Goal: Task Accomplishment & Management: Manage account settings

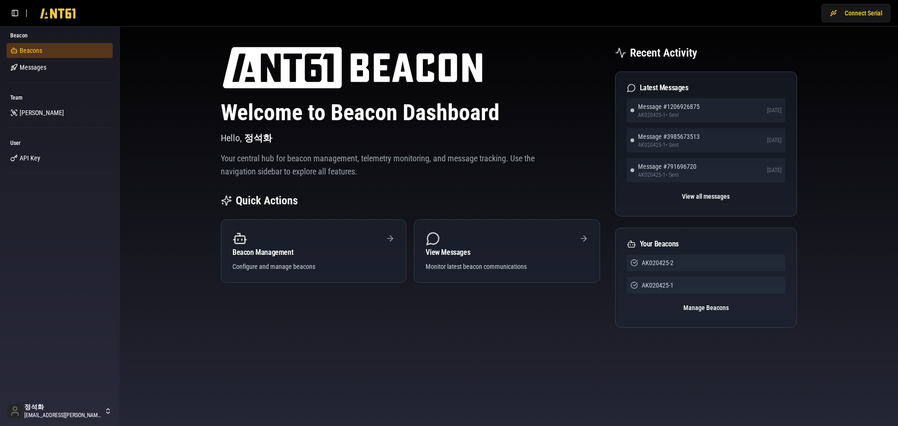
click at [50, 54] on link "Beacons" at bounding box center [60, 50] width 106 height 15
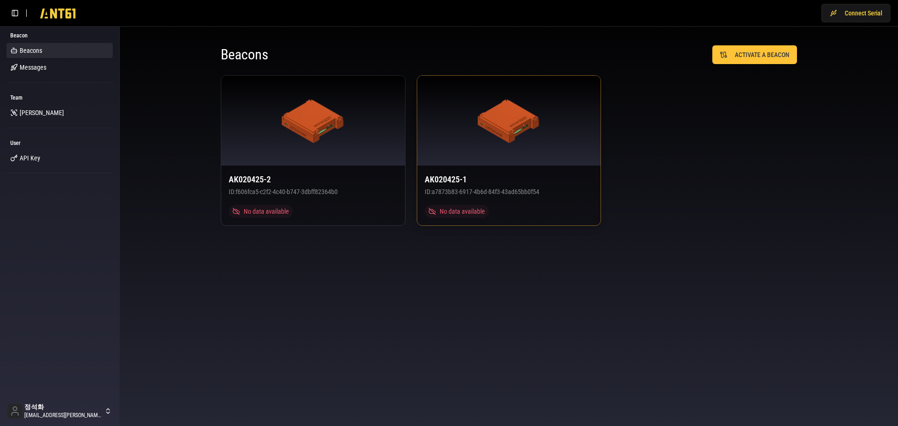
click at [490, 196] on div "AK020425-1 ID: a7873b83-6917-4b6d-84f3-43ad65bb0f54 No data available" at bounding box center [509, 196] width 184 height 60
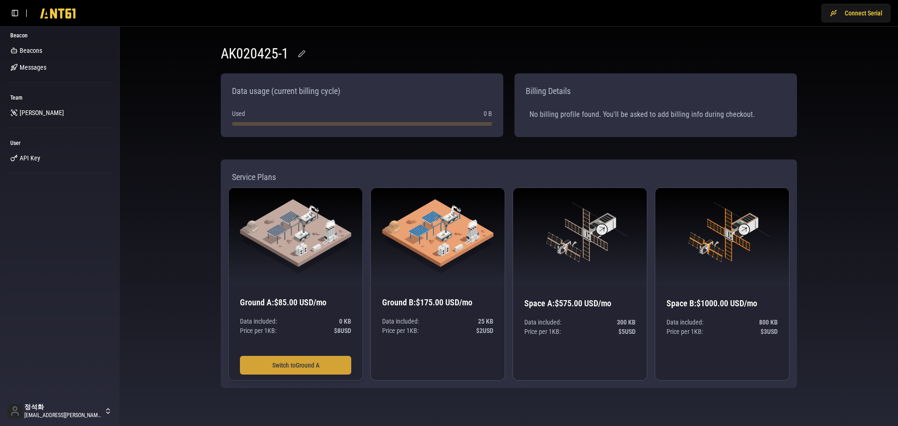
click at [327, 367] on button "Switch to Ground A" at bounding box center [295, 365] width 111 height 19
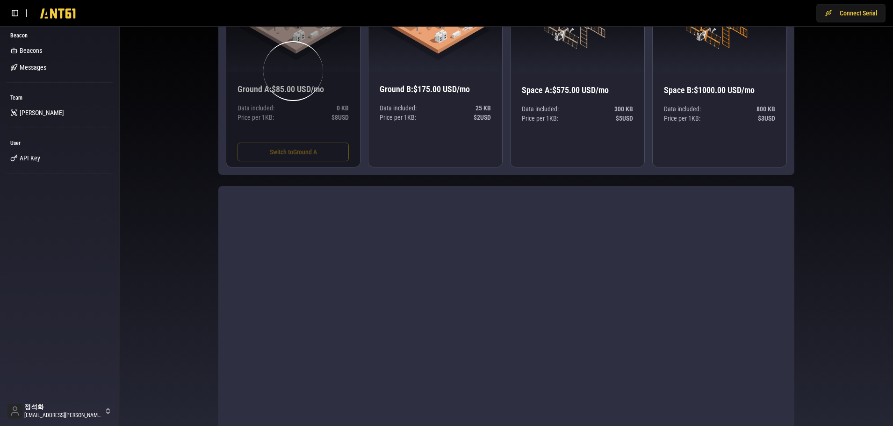
scroll to position [287, 0]
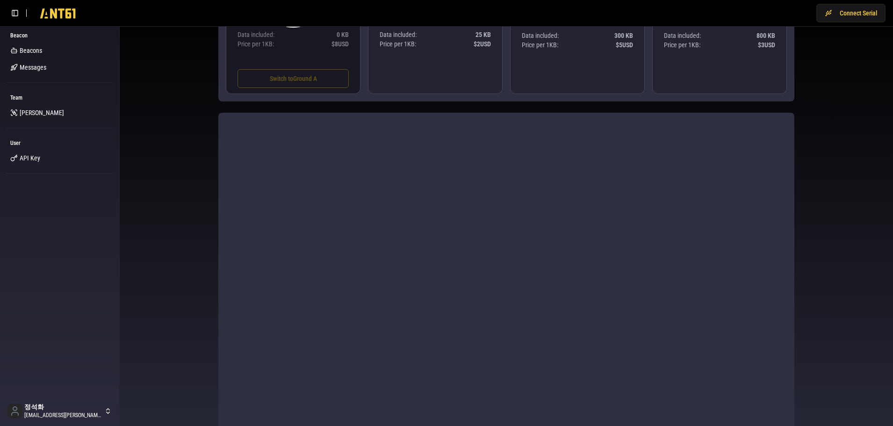
click at [801, 164] on div "AK020425-1 Data usage (current billing cycle) Used 0 B Billing Details No billi…" at bounding box center [506, 176] width 599 height 858
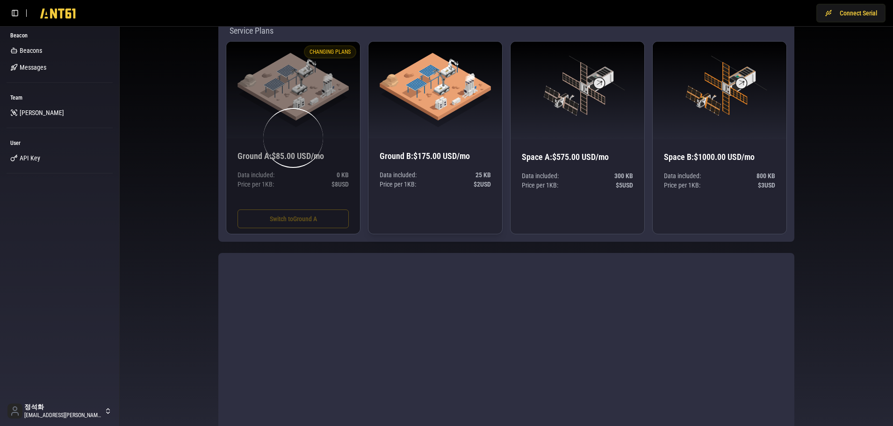
click at [428, 216] on div "Data included: 25 KB Price per 1 KB : $ 2 USD" at bounding box center [435, 206] width 111 height 73
click at [441, 218] on div "Data included: 25 KB Price per 1 KB : $ 2 USD" at bounding box center [435, 206] width 111 height 73
click at [171, 173] on div "AK020425-1 Data usage (current billing cycle) Used 0 B Billing Details No billi…" at bounding box center [507, 316] width 774 height 873
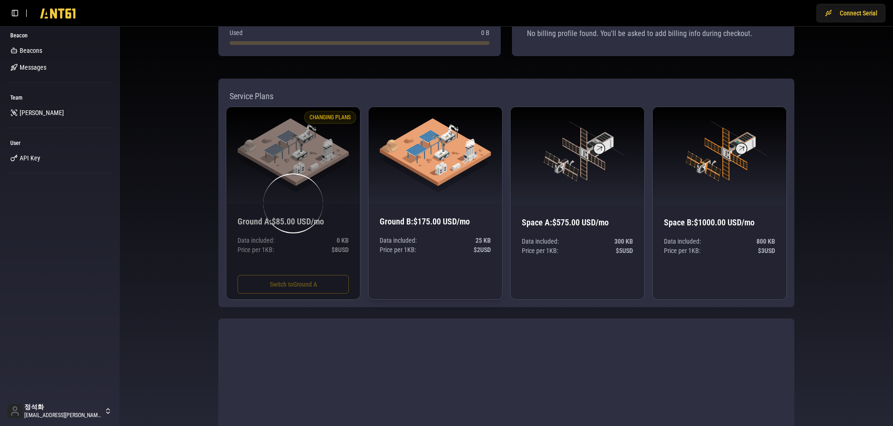
scroll to position [0, 0]
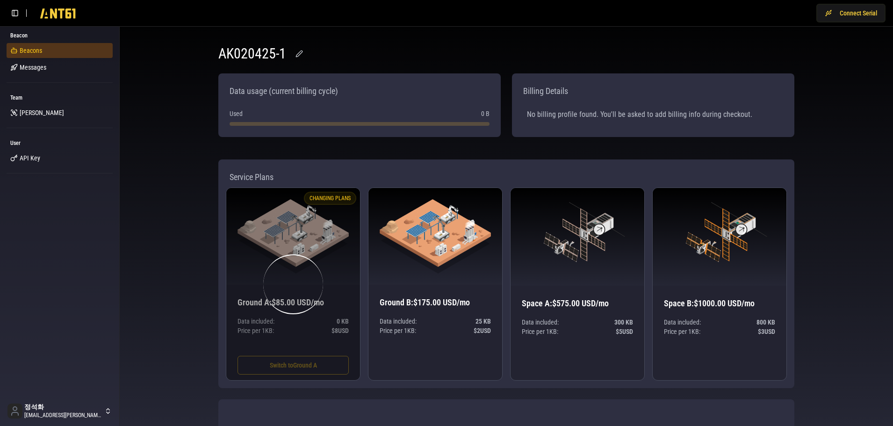
click at [35, 51] on span "Beacons" at bounding box center [31, 50] width 22 height 9
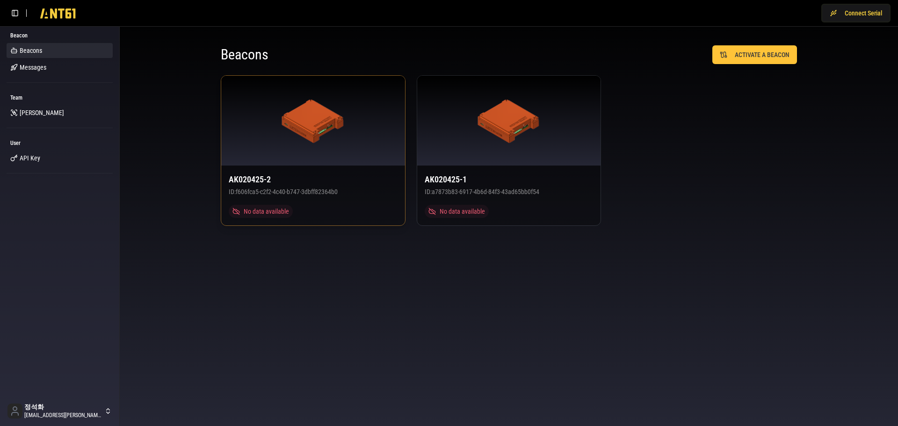
click at [282, 175] on h3 "AK020425-2" at bounding box center [313, 179] width 169 height 13
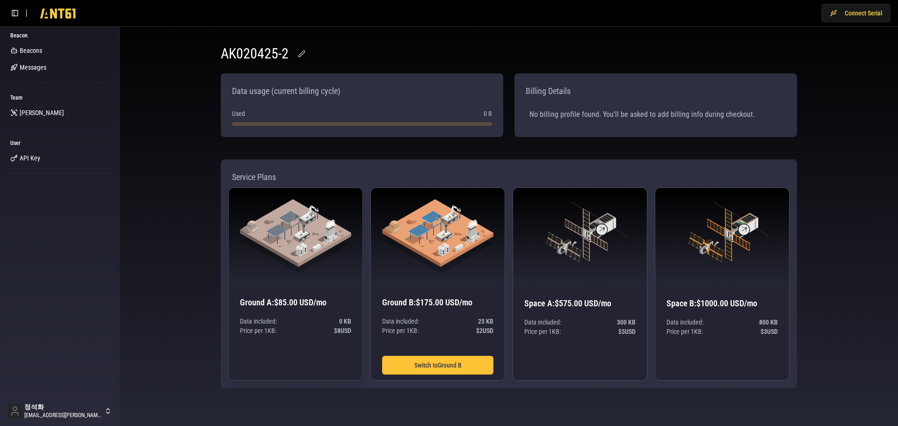
click at [282, 369] on div "Data included: 0 KB Price per 1 KB : $ 8 USD" at bounding box center [295, 353] width 111 height 73
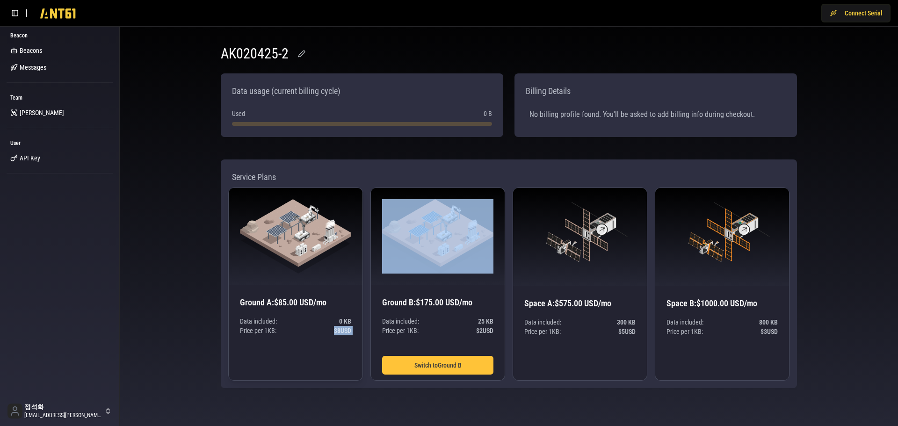
click at [282, 369] on div "Data included: 0 KB Price per 1 KB : $ 8 USD" at bounding box center [295, 353] width 111 height 73
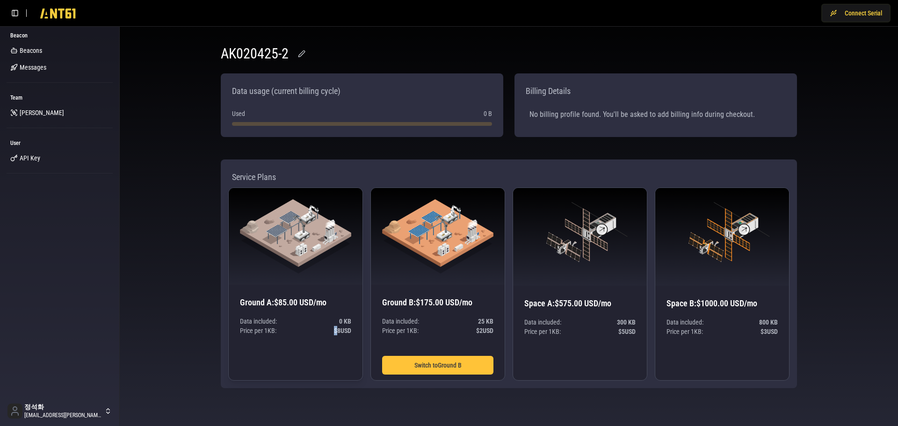
click at [282, 369] on div "Data included: 0 KB Price per 1 KB : $ 8 USD" at bounding box center [295, 353] width 111 height 73
click at [22, 49] on span "Beacons" at bounding box center [31, 50] width 22 height 9
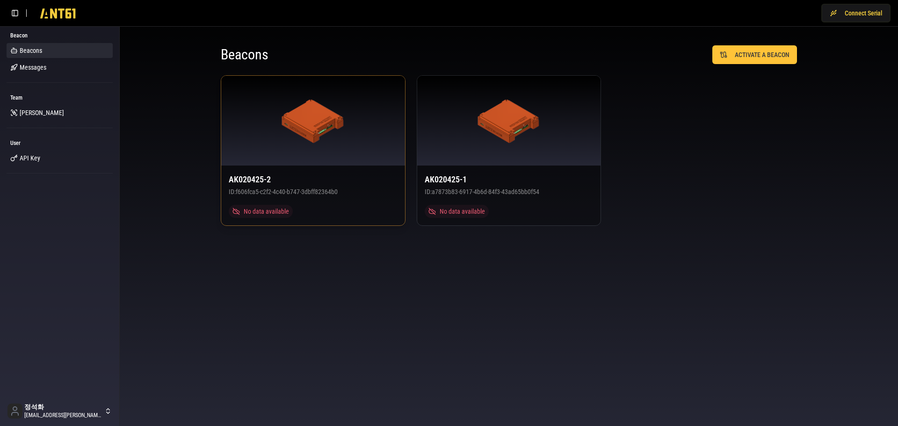
click at [306, 152] on div at bounding box center [313, 121] width 184 height 90
click at [492, 173] on h3 "AK020425-1" at bounding box center [509, 179] width 169 height 13
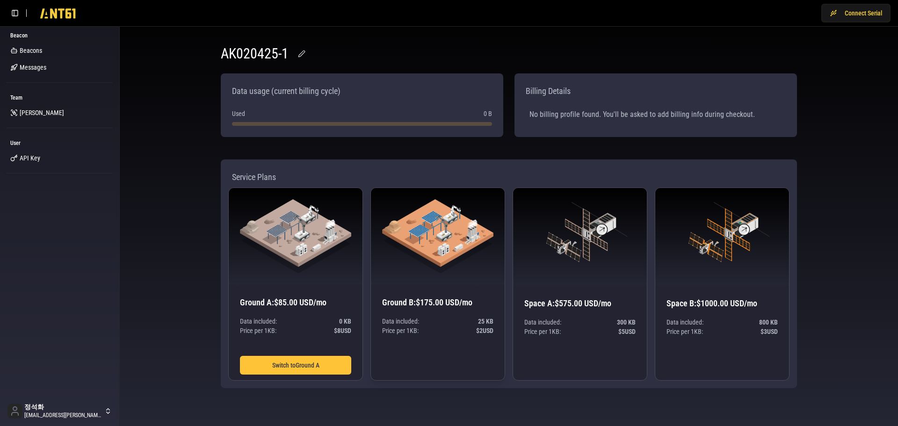
click at [449, 360] on div "Data included: 25 KB Price per 1 KB : $ 2 USD" at bounding box center [437, 353] width 111 height 73
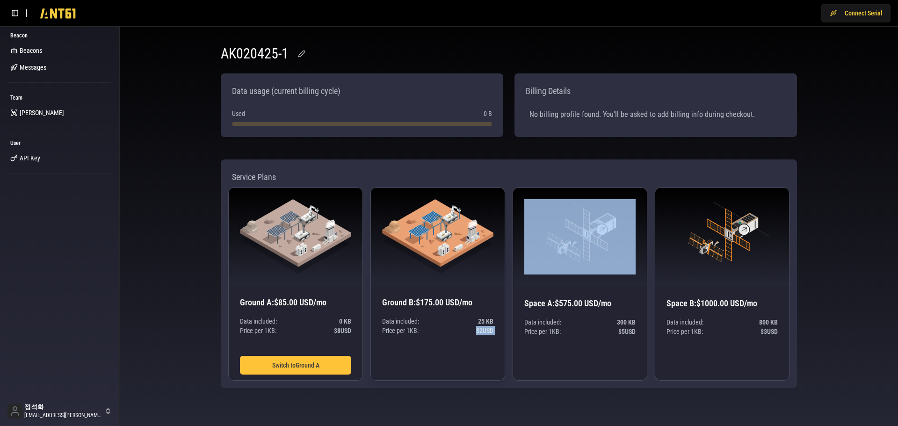
click at [449, 360] on div "Data included: 25 KB Price per 1 KB : $ 2 USD" at bounding box center [437, 353] width 111 height 73
click at [448, 358] on div "Data included: 25 KB Price per 1 KB : $ 2 USD" at bounding box center [437, 353] width 111 height 73
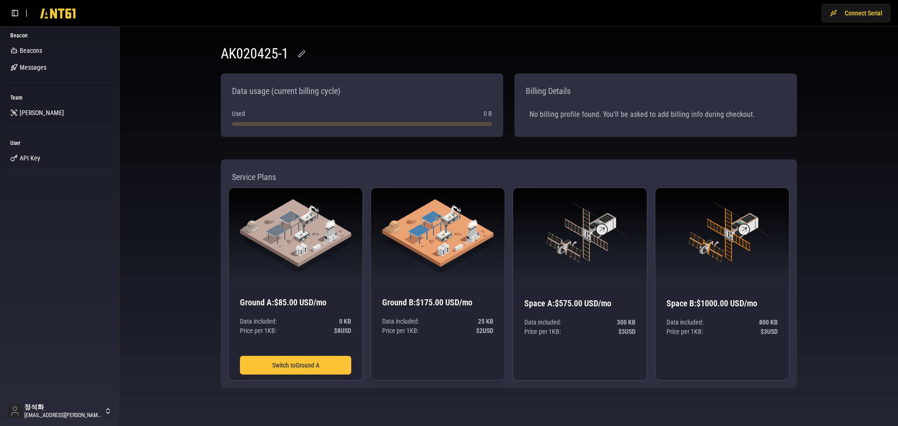
click at [460, 358] on div "Data included: 25 KB Price per 1 KB : $ 2 USD" at bounding box center [437, 353] width 111 height 73
drag, startPoint x: 477, startPoint y: 321, endPoint x: 489, endPoint y: 325, distance: 12.3
click at [489, 325] on p "Data included: 25 KB" at bounding box center [437, 321] width 111 height 9
click at [446, 362] on div "Data included: 25 KB Price per 1 KB : $ 2 USD" at bounding box center [437, 353] width 111 height 73
click at [438, 361] on div "Data included: 25 KB Price per 1 KB : $ 2 USD" at bounding box center [437, 353] width 111 height 73
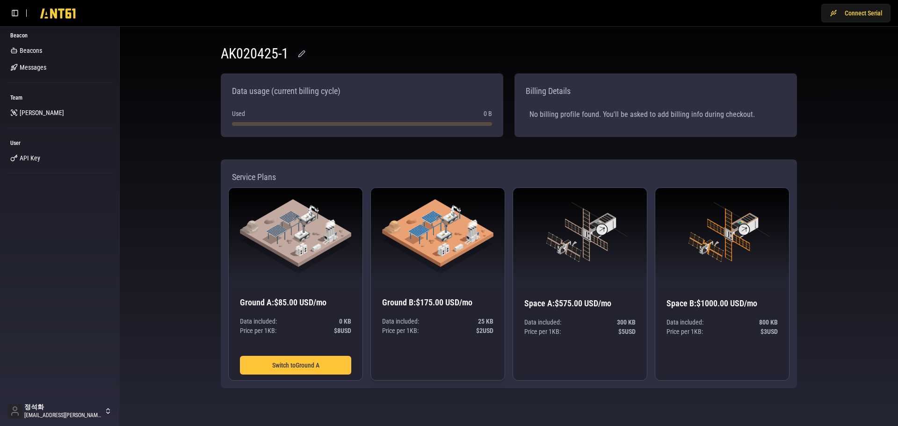
click at [438, 362] on div "Data included: 25 KB Price per 1 KB : $ 2 USD" at bounding box center [437, 353] width 111 height 73
click at [431, 370] on div "Data included: 25 KB Price per 1 KB : $ 2 USD" at bounding box center [437, 353] width 111 height 73
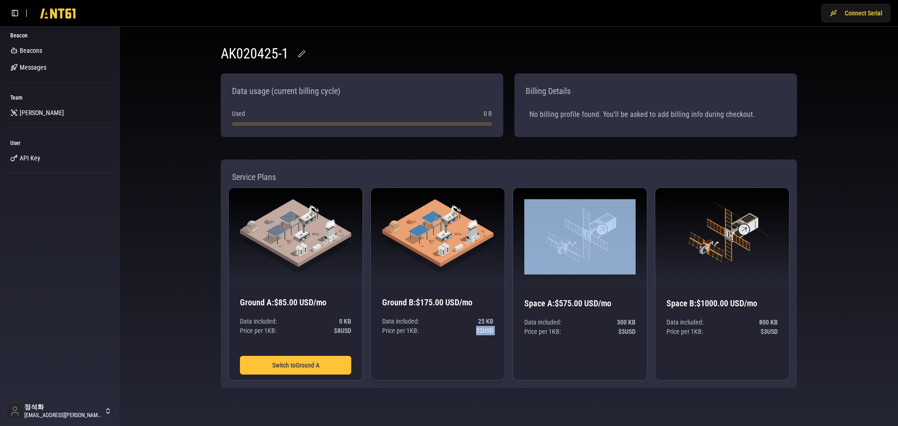
click at [431, 370] on div "Data included: 25 KB Price per 1 KB : $ 2 USD" at bounding box center [437, 353] width 111 height 73
click at [445, 363] on div "Data included: 25 KB Price per 1 KB : $ 2 USD" at bounding box center [437, 353] width 111 height 73
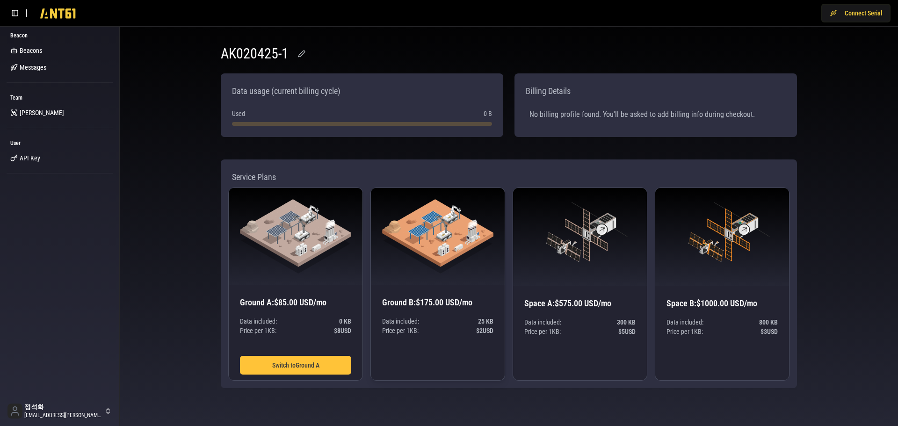
click at [454, 364] on div "Data included: 25 KB Price per 1 KB : $ 2 USD" at bounding box center [437, 353] width 111 height 73
drag, startPoint x: 280, startPoint y: 50, endPoint x: 295, endPoint y: 51, distance: 15.4
click at [295, 51] on div "AK020425-1" at bounding box center [365, 53] width 288 height 17
click at [169, 233] on div "AK020425-1 Data usage (current billing cycle) Used 0 B Billing Details No billi…" at bounding box center [509, 217] width 778 height 380
click at [554, 111] on div "No billing profile found. You'll be asked to add billing info during checkout." at bounding box center [656, 115] width 268 height 26
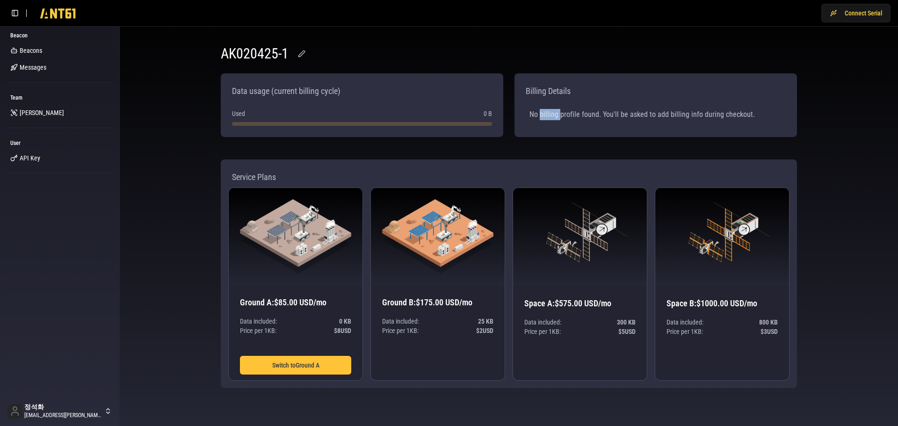
click at [554, 112] on div "No billing profile found. You'll be asked to add billing info during checkout." at bounding box center [656, 115] width 268 height 26
click at [609, 115] on div "No billing profile found. You'll be asked to add billing info during checkout." at bounding box center [656, 115] width 268 height 26
click at [699, 113] on div "No billing profile found. You'll be asked to add billing info during checkout." at bounding box center [656, 115] width 268 height 26
click at [740, 112] on div "No billing profile found. You'll be asked to add billing info during checkout." at bounding box center [656, 115] width 268 height 26
click at [660, 116] on div "No billing profile found. You'll be asked to add billing info during checkout." at bounding box center [656, 115] width 268 height 26
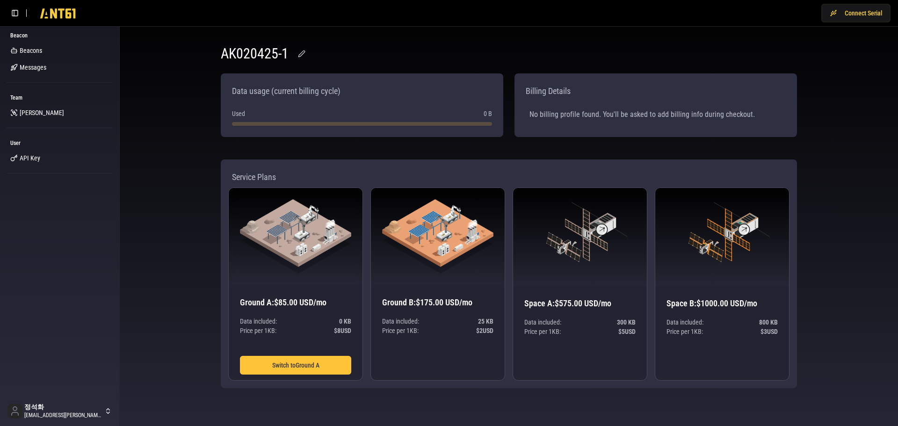
click at [682, 113] on div "No billing profile found. You'll be asked to add billing info during checkout." at bounding box center [656, 115] width 268 height 26
click at [705, 115] on div "No billing profile found. You'll be asked to add billing info during checkout." at bounding box center [656, 115] width 268 height 26
click at [733, 115] on div "No billing profile found. You'll be asked to add billing info during checkout." at bounding box center [656, 115] width 268 height 26
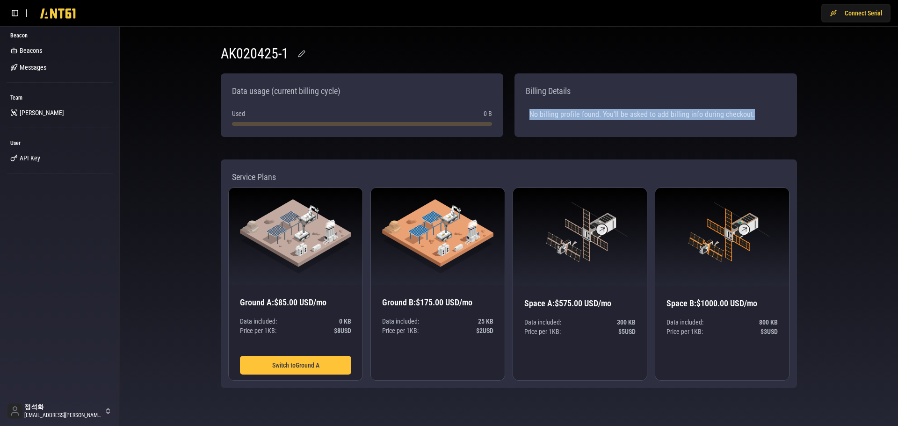
drag, startPoint x: 750, startPoint y: 114, endPoint x: 524, endPoint y: 118, distance: 226.4
click at [524, 118] on div "No billing profile found. You'll be asked to add billing info during checkout." at bounding box center [656, 115] width 268 height 26
copy div "No billing profile found. You'll be asked to add billing info during checkout."
click at [595, 122] on div "No billing profile found. You'll be asked to add billing info during checkout." at bounding box center [656, 115] width 268 height 26
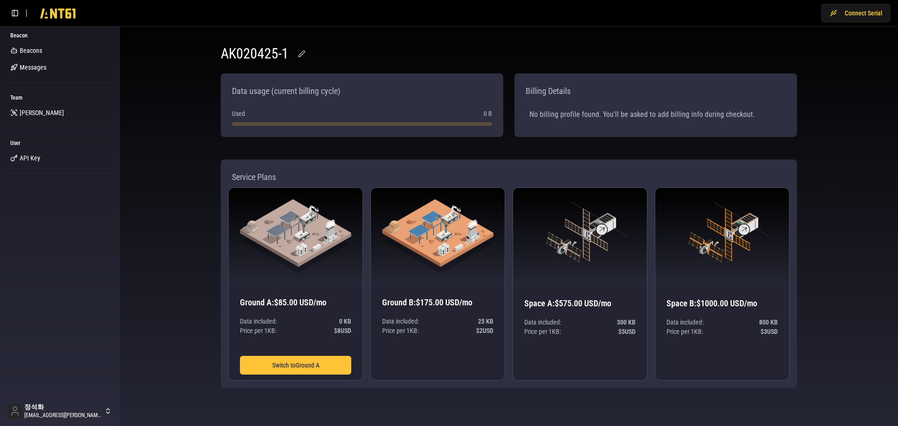
click at [574, 113] on div "No billing profile found. You'll be asked to add billing info during checkout." at bounding box center [656, 115] width 268 height 26
click at [553, 87] on span "Billing Details" at bounding box center [548, 91] width 45 height 13
click at [557, 114] on div "No billing profile found. You'll be asked to add billing info during checkout." at bounding box center [656, 115] width 268 height 26
click at [432, 360] on div "Data included: 25 KB Price per 1 KB : $ 2 USD" at bounding box center [437, 353] width 111 height 73
click at [318, 359] on button "Switch to Ground A" at bounding box center [295, 365] width 111 height 19
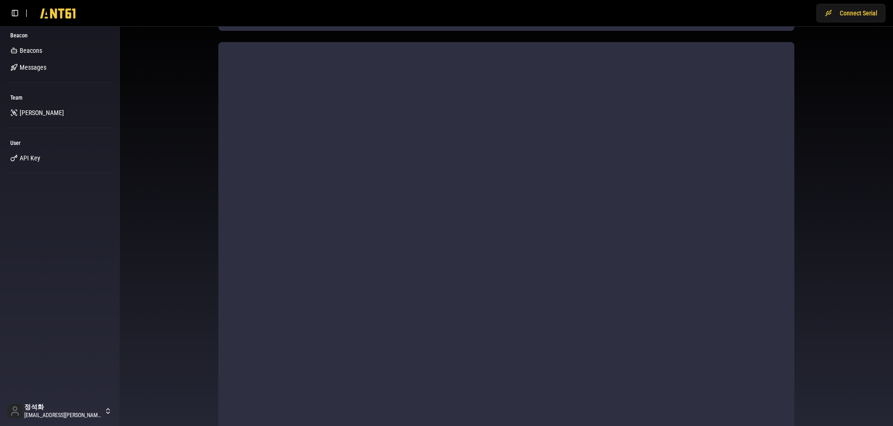
scroll to position [287, 0]
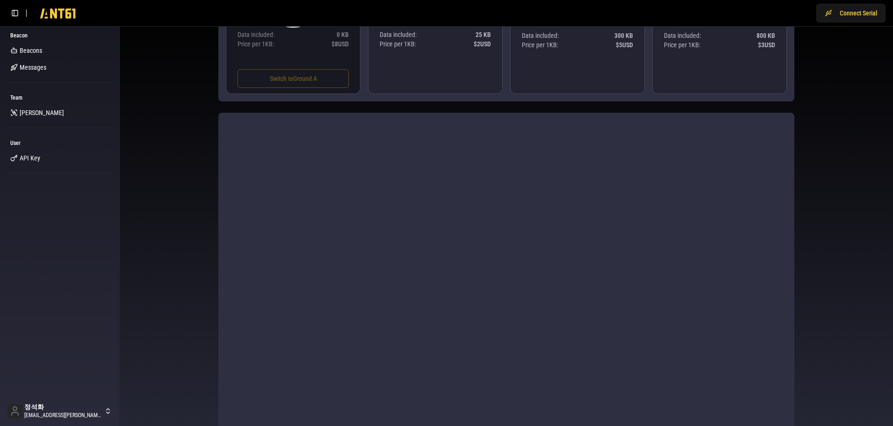
click at [239, 246] on div at bounding box center [506, 353] width 576 height 481
click at [193, 249] on div "AK020425-1 Data usage (current billing cycle) Used 0 B Billing Details No billi…" at bounding box center [507, 176] width 774 height 873
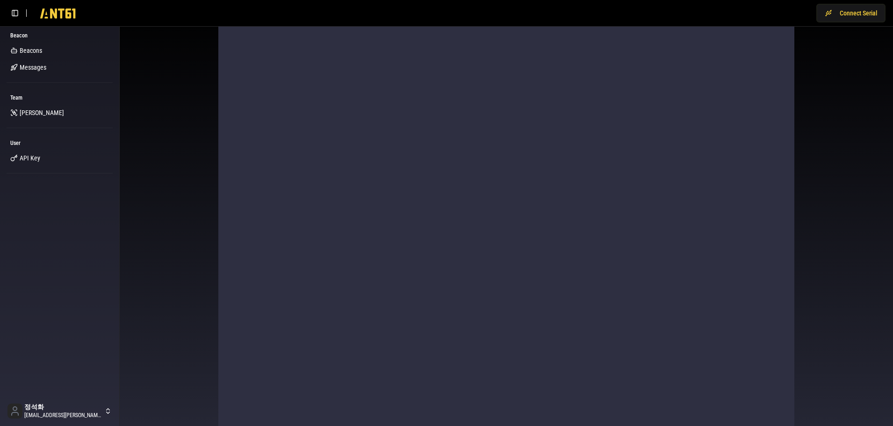
scroll to position [474, 0]
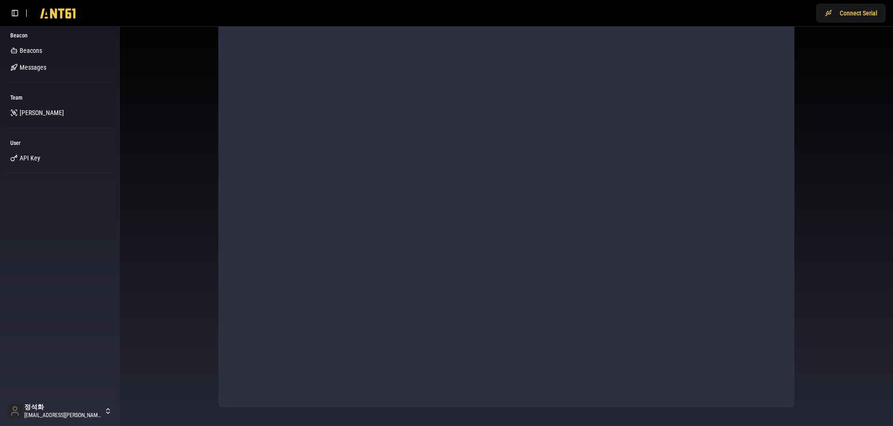
click at [586, 404] on div at bounding box center [506, 166] width 576 height 481
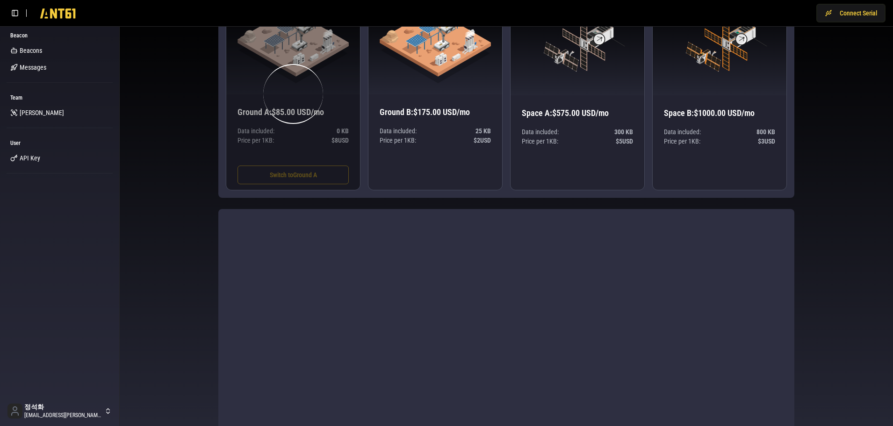
scroll to position [6, 0]
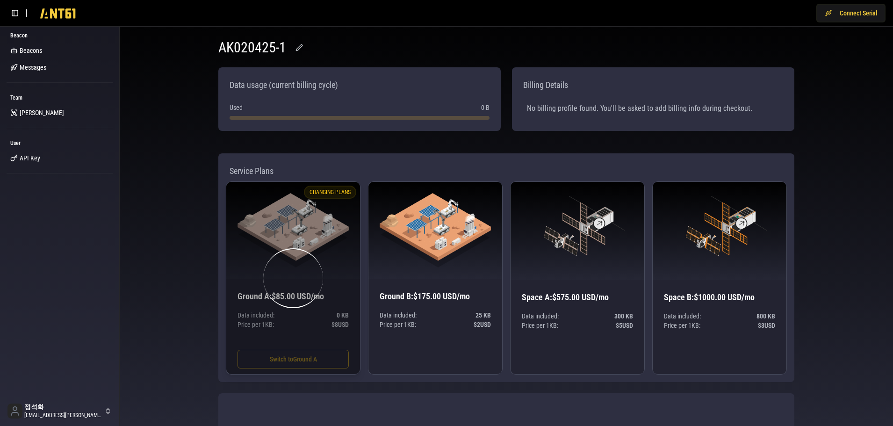
click at [331, 193] on div "CHANGING PLANS" at bounding box center [330, 192] width 52 height 13
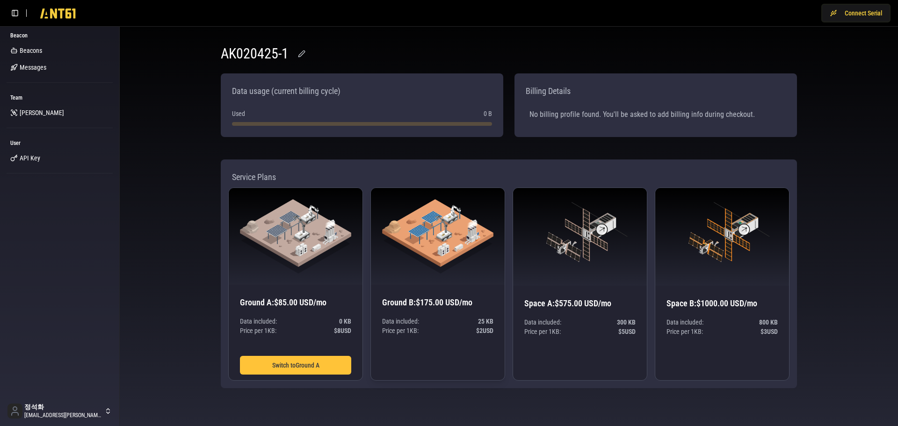
click at [435, 360] on div "Data included: 25 KB Price per 1 KB : $ 2 USD" at bounding box center [437, 353] width 111 height 73
click at [428, 308] on h3 "Ground B : $175.00 USD/mo" at bounding box center [437, 302] width 111 height 13
click at [433, 296] on h3 "Ground B : $175.00 USD/mo" at bounding box center [437, 302] width 111 height 13
click at [444, 232] on img at bounding box center [437, 236] width 111 height 74
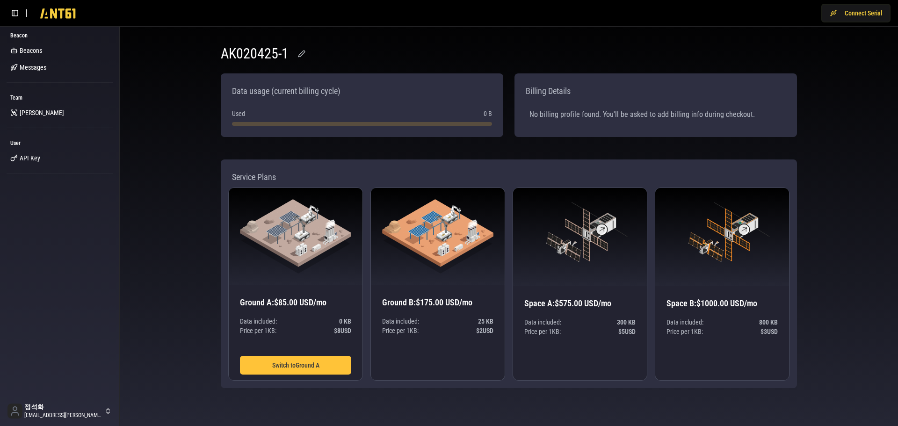
click at [480, 122] on div "Used 0 B" at bounding box center [362, 117] width 268 height 24
click at [487, 109] on div "Used 0 B" at bounding box center [362, 117] width 268 height 24
click at [296, 90] on div "Data usage (current billing cycle)" at bounding box center [286, 91] width 116 height 21
click at [544, 88] on span "Billing Details" at bounding box center [548, 91] width 45 height 13
click at [606, 122] on div "No billing profile found. You'll be asked to add billing info during checkout." at bounding box center [656, 115] width 268 height 26
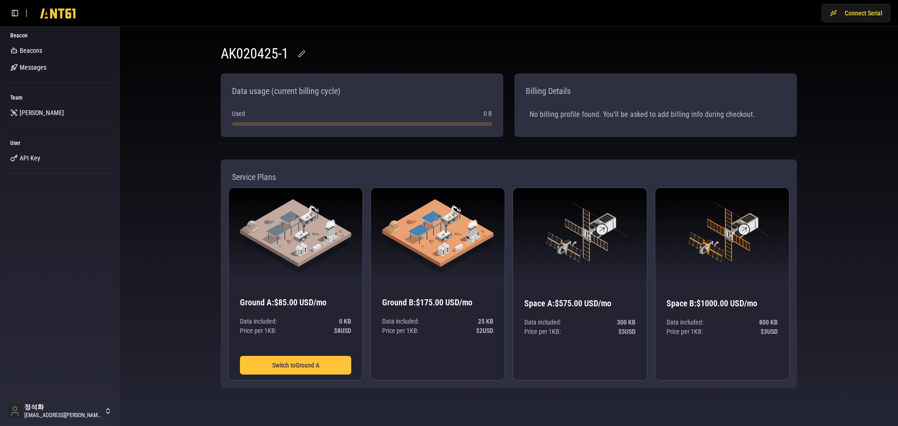
drag, startPoint x: 676, startPoint y: 116, endPoint x: 741, endPoint y: 115, distance: 65.0
click at [676, 116] on div "No billing profile found. You'll be asked to add billing info during checkout." at bounding box center [656, 115] width 268 height 26
click at [764, 116] on div "No billing profile found. You'll be asked to add billing info during checkout." at bounding box center [656, 115] width 268 height 26
click at [425, 334] on p "Price per 1 KB : $ 2 USD" at bounding box center [437, 330] width 111 height 9
drag, startPoint x: 444, startPoint y: 363, endPoint x: 487, endPoint y: 360, distance: 43.6
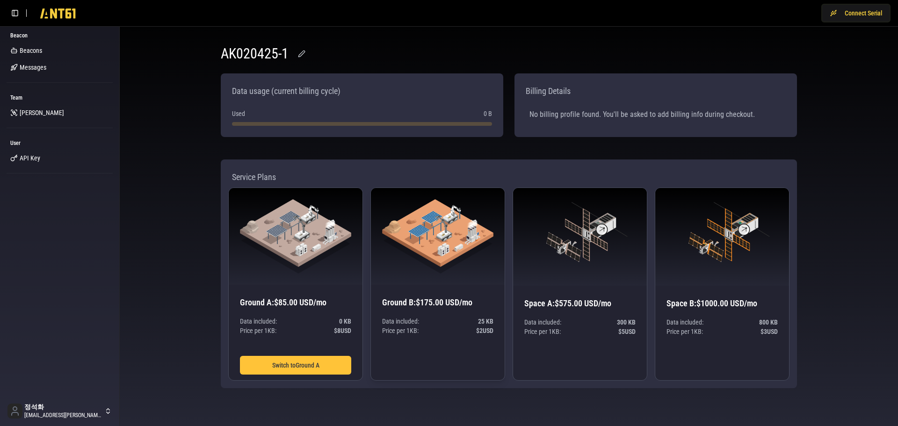
click at [454, 363] on div "Data included: 25 KB Price per 1 KB : $ 2 USD" at bounding box center [437, 353] width 111 height 73
click at [487, 360] on div "Data included: 25 KB Price per 1 KB : $ 2 USD" at bounding box center [437, 353] width 111 height 73
click at [452, 263] on img at bounding box center [437, 236] width 111 height 74
click at [573, 291] on div "Space A : $575.00 USD/mo Data included: 300 KB Price per 1 KB : $ 5 USD" at bounding box center [580, 333] width 134 height 94
drag, startPoint x: 706, startPoint y: 330, endPoint x: 627, endPoint y: 335, distance: 79.3
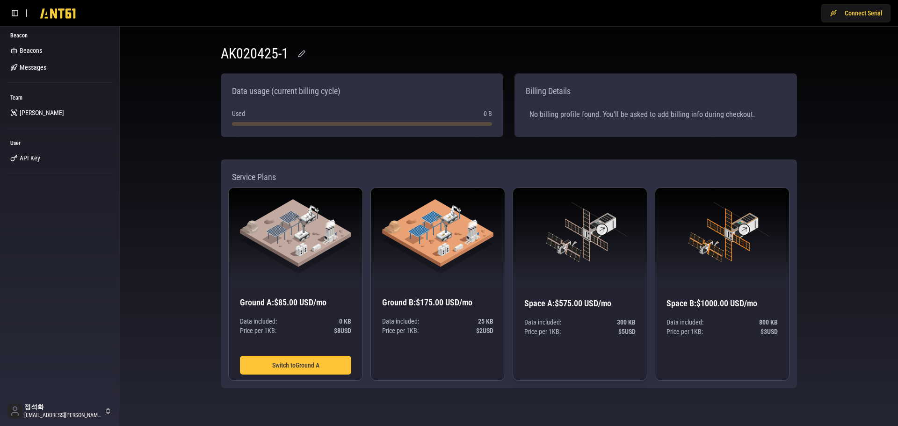
click at [707, 330] on p "Price per 1 KB : $ 3 USD" at bounding box center [722, 331] width 111 height 9
click at [468, 322] on p "Data included: 25 KB" at bounding box center [437, 321] width 111 height 9
click at [425, 370] on div "Data included: 25 KB Price per 1 KB : $ 2 USD" at bounding box center [437, 353] width 111 height 73
click at [32, 114] on span "[PERSON_NAME]" at bounding box center [42, 112] width 44 height 9
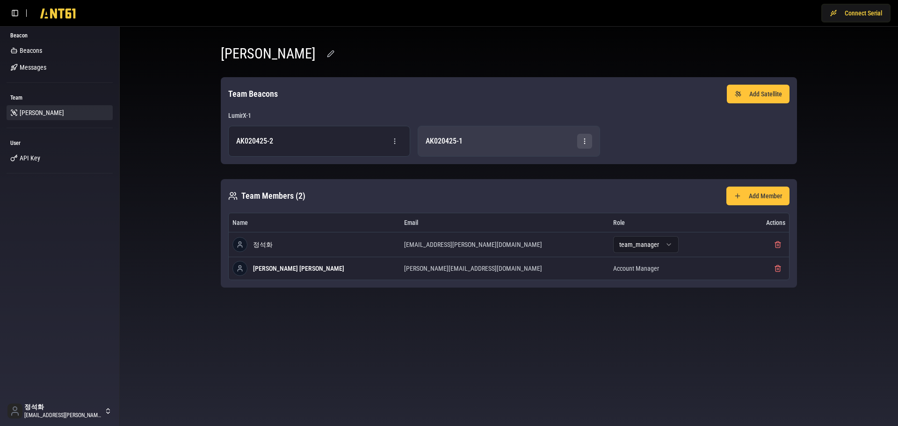
click at [584, 143] on html "Connect Serial Beacon Beacons Messages Team Lumir User API Key 정석화 jung.suckhwa…" at bounding box center [449, 213] width 898 height 426
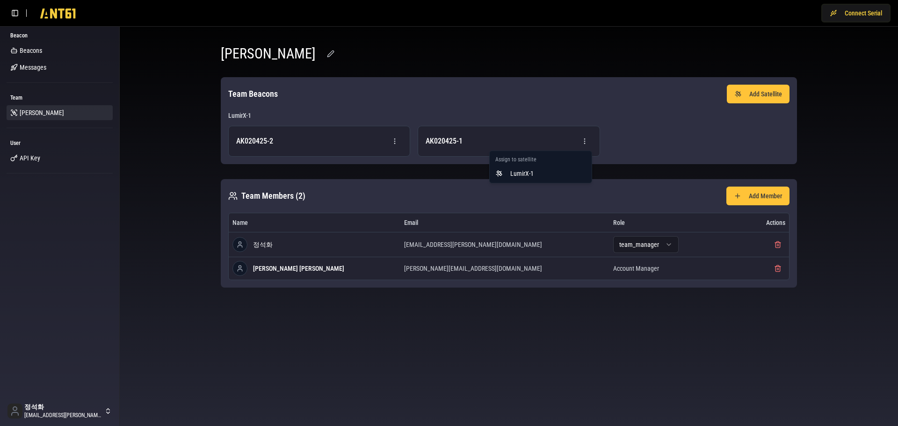
drag, startPoint x: 17, startPoint y: 149, endPoint x: 23, endPoint y: 151, distance: 6.5
click at [19, 147] on html "Connect Serial Beacon Beacons Messages Team Lumir User API Key 정석화 jung.suckhwa…" at bounding box center [449, 213] width 898 height 426
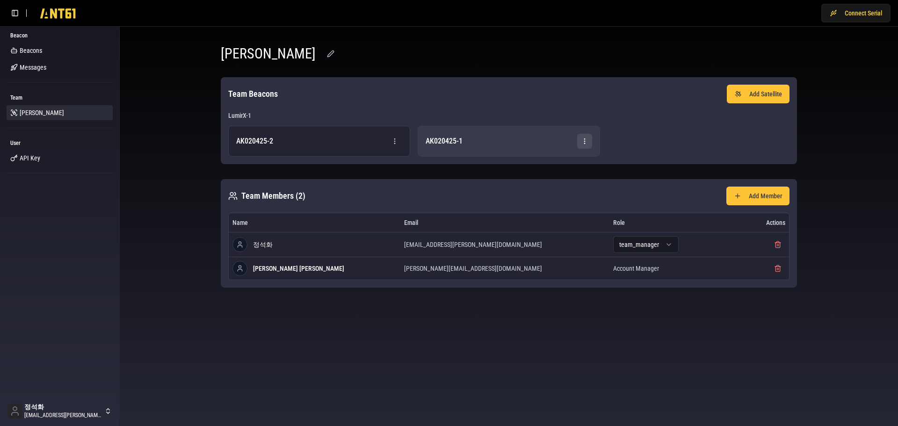
click at [583, 141] on html "Connect Serial Beacon Beacons Messages Team Lumir User API Key 정석화 jung.suckhwa…" at bounding box center [449, 213] width 898 height 426
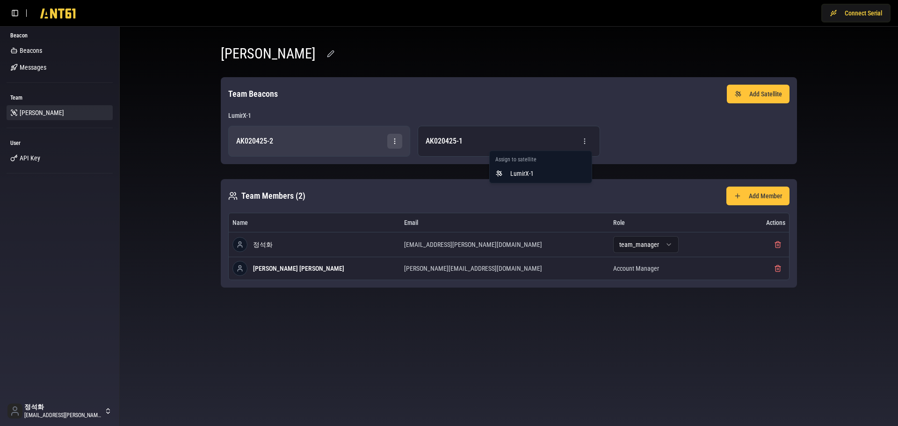
click at [391, 138] on html "Connect Serial Beacon Beacons Messages Team Lumir User API Key 정석화 jung.suckhwa…" at bounding box center [449, 213] width 898 height 426
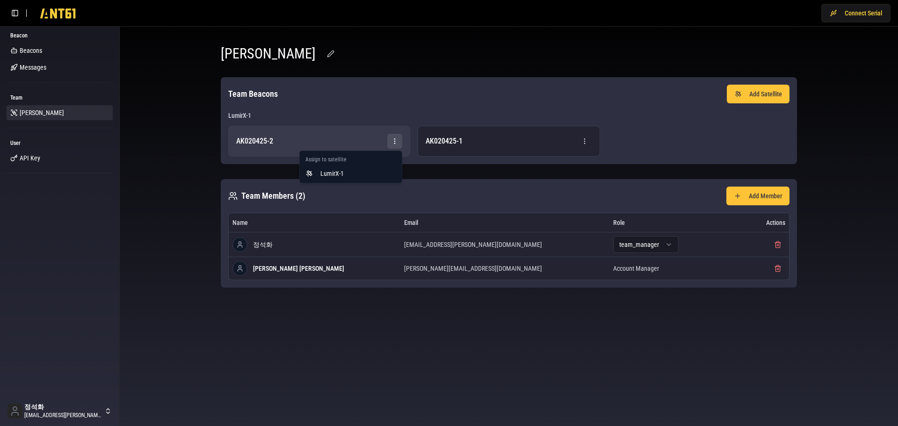
click at [394, 139] on html "Connect Serial Beacon Beacons Messages Team Lumir User API Key 정석화 jung.suckhwa…" at bounding box center [449, 213] width 898 height 426
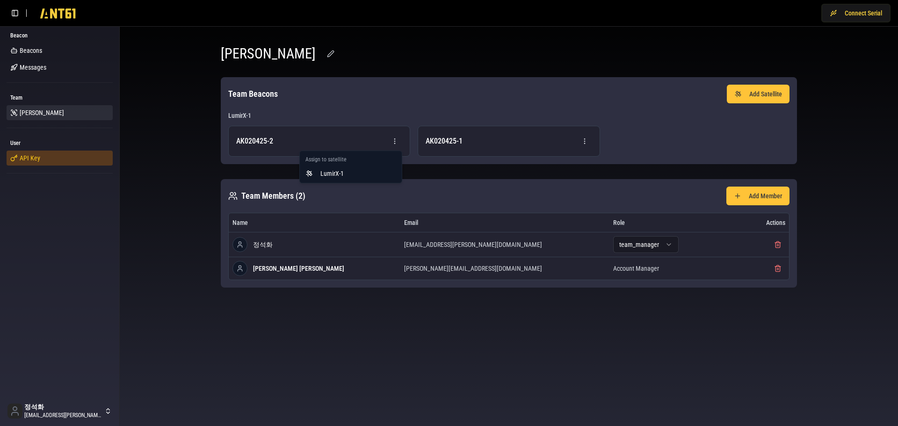
click at [56, 155] on html "Connect Serial Beacon Beacons Messages Team Lumir User API Key 정석화 jung.suckhwa…" at bounding box center [449, 213] width 898 height 426
click at [41, 157] on link "API Key" at bounding box center [60, 158] width 106 height 15
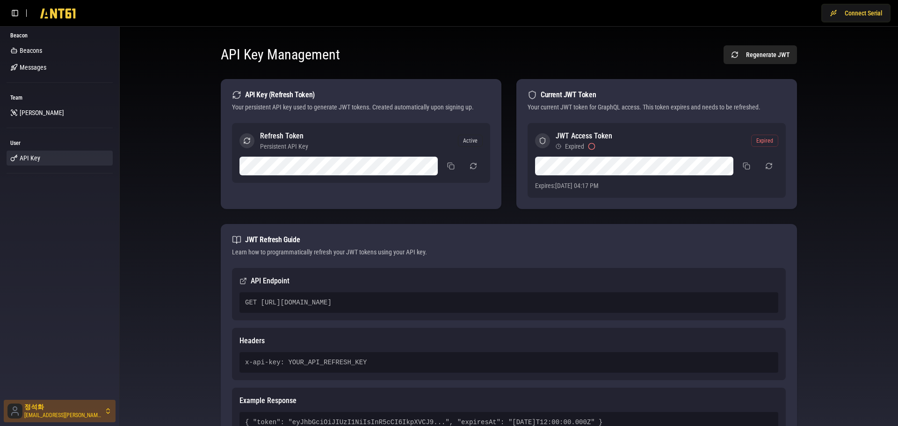
click at [106, 408] on html "Connect Serial Beacon Beacons Messages Team Lumir User API Key 정석화 jung.suckhwa…" at bounding box center [449, 242] width 898 height 485
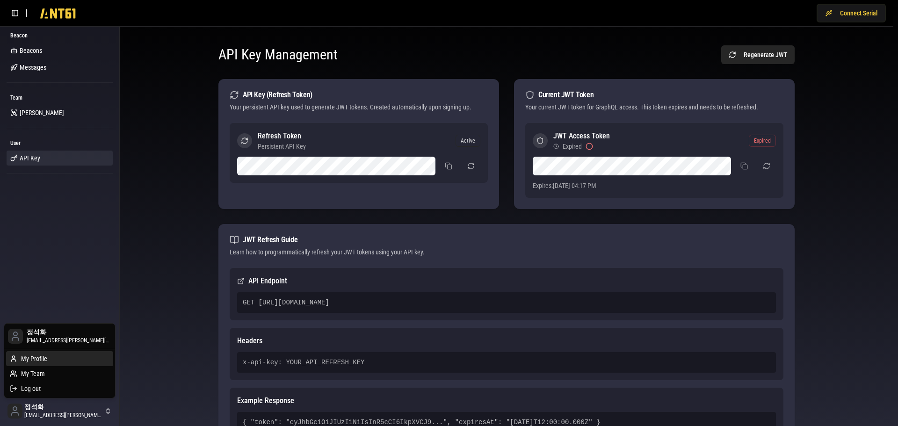
click at [49, 361] on div "My Profile" at bounding box center [59, 358] width 107 height 15
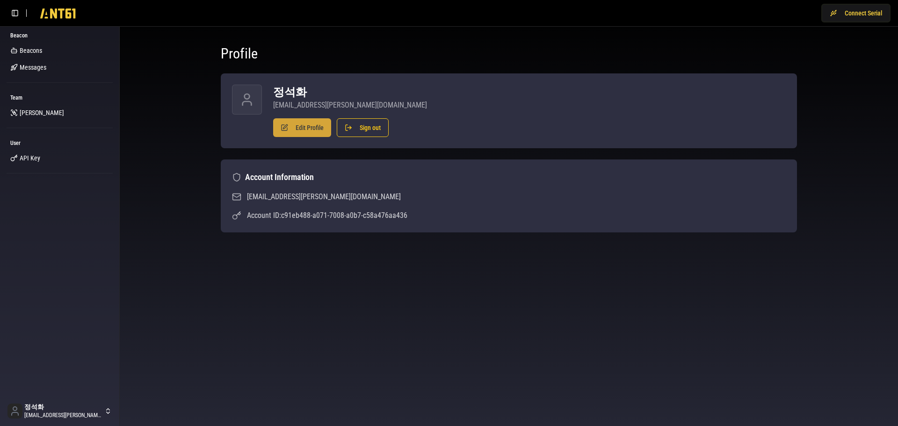
click at [289, 126] on button "Edit Profile" at bounding box center [302, 127] width 58 height 19
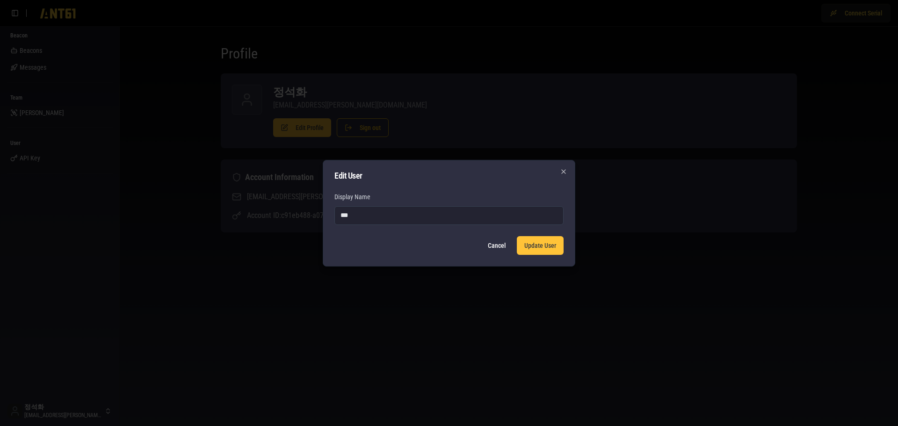
click at [493, 244] on button "Cancel" at bounding box center [496, 245] width 33 height 19
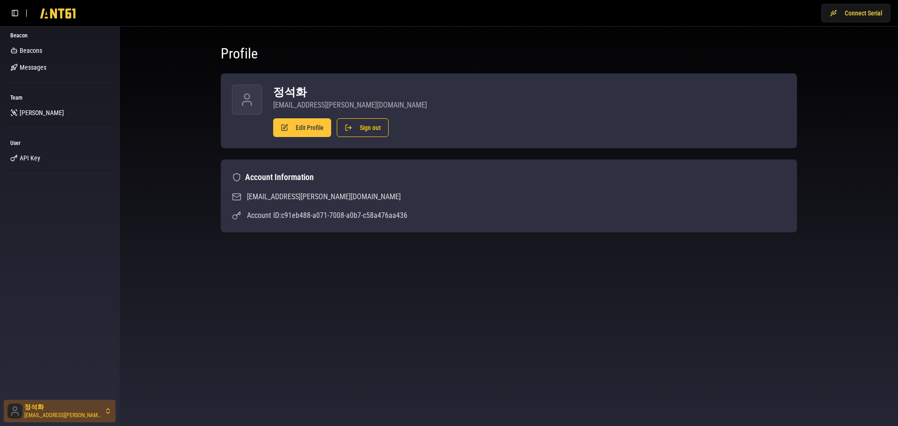
click at [103, 413] on html "Connect Serial Beacon Beacons Messages Team Lumir User API Key 정석화 jung.suckhwa…" at bounding box center [449, 213] width 898 height 426
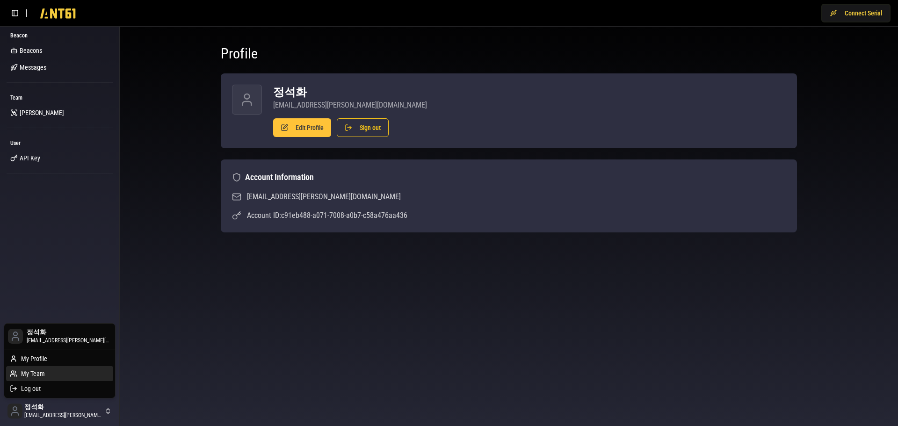
click at [63, 375] on div "My Team" at bounding box center [59, 373] width 107 height 15
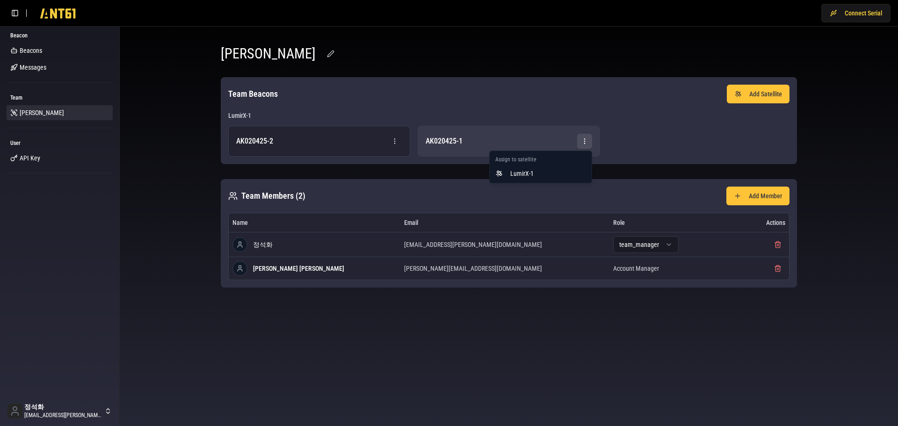
click at [588, 142] on html "Connect Serial Beacon Beacons Messages Team Lumir User API Key 정석화 jung.suckhwa…" at bounding box center [449, 213] width 898 height 426
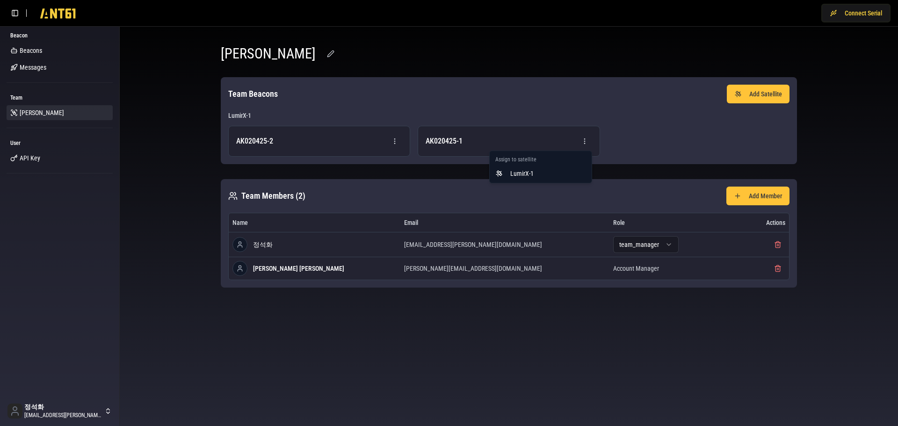
click at [520, 342] on html "Connect Serial Beacon Beacons Messages Team Lumir User API Key 정석화 jung.suckhwa…" at bounding box center [449, 213] width 898 height 426
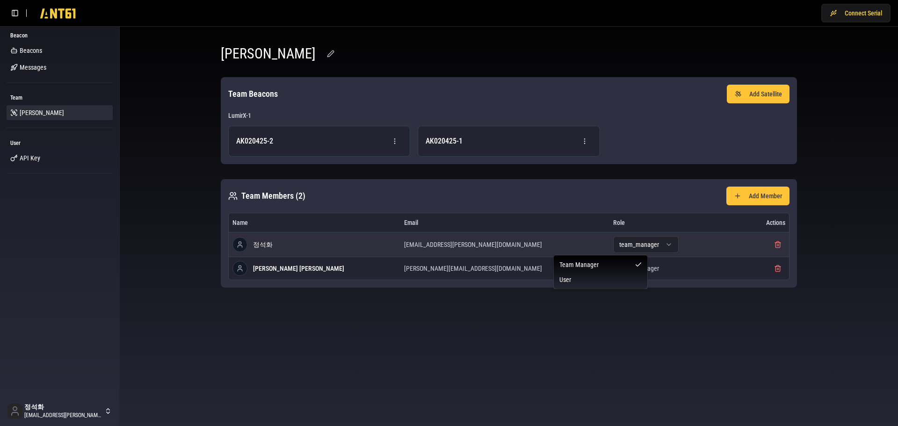
click at [609, 241] on html "Connect Serial Beacon Beacons Messages Team Lumir User API Key 정석화 jung.suckhwa…" at bounding box center [449, 213] width 898 height 426
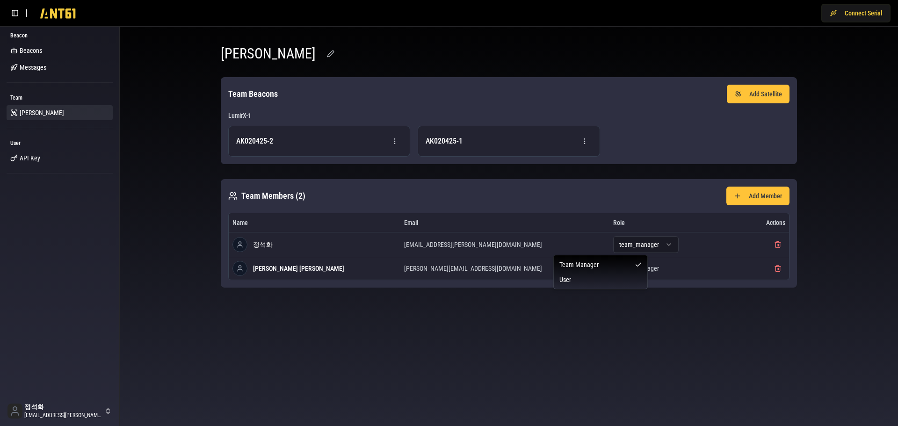
click at [609, 241] on html "Connect Serial Beacon Beacons Messages Team Lumir User API Key 정석화 jung.suckhwa…" at bounding box center [449, 213] width 898 height 426
click at [471, 338] on body "Connect Serial Beacon Beacons Messages Team Lumir User API Key 정석화 jung.suckhwa…" at bounding box center [449, 213] width 898 height 426
click at [159, 202] on div "Lumir Team Beacons Add Satellite LumirX-1 AK020425-2 AK020425-1 Team Members ( …" at bounding box center [508, 166] width 763 height 265
click at [174, 134] on div "Lumir Team Beacons Add Satellite LumirX-1 AK020425-2 AK020425-1 Team Members ( …" at bounding box center [508, 166] width 763 height 265
click at [321, 51] on button "button" at bounding box center [330, 53] width 19 height 17
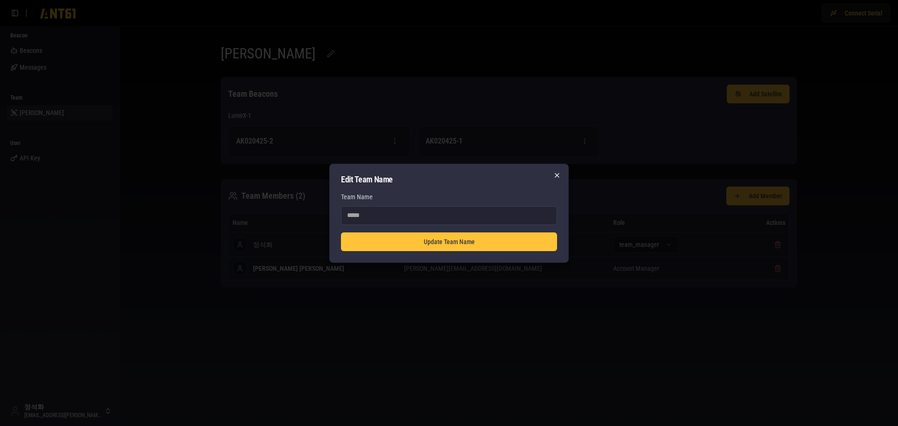
click at [556, 176] on icon "button" at bounding box center [557, 176] width 4 height 4
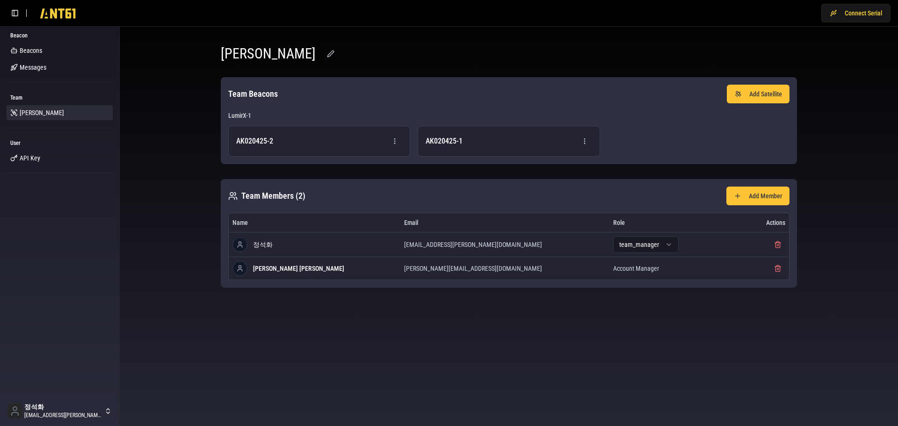
click at [174, 178] on div "Lumir Team Beacons Add Satellite LumirX-1 AK020425-2 AK020425-1 Team Members ( …" at bounding box center [508, 166] width 763 height 265
click at [758, 94] on button "Add Satellite" at bounding box center [758, 94] width 63 height 19
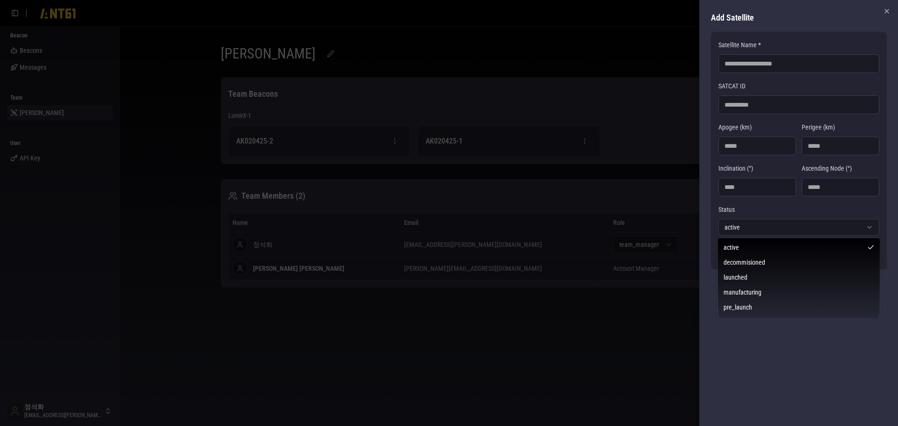
click at [749, 226] on body "**********" at bounding box center [449, 213] width 898 height 426
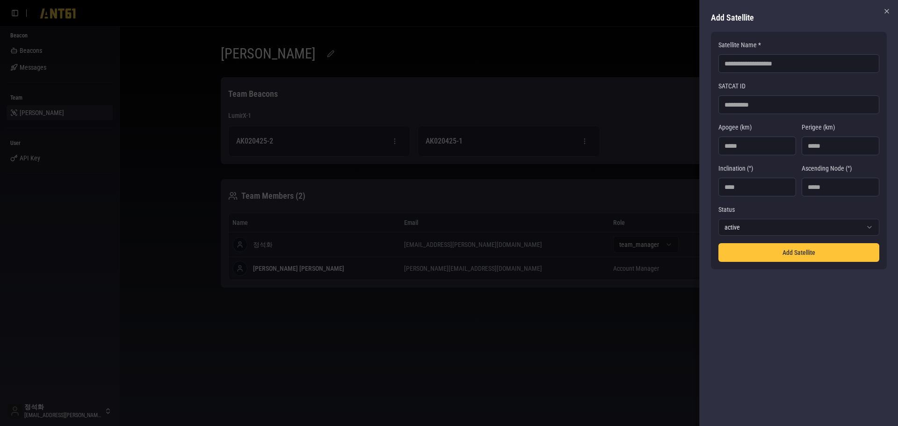
click at [749, 226] on body "**********" at bounding box center [449, 213] width 898 height 426
click at [138, 153] on div at bounding box center [449, 213] width 898 height 426
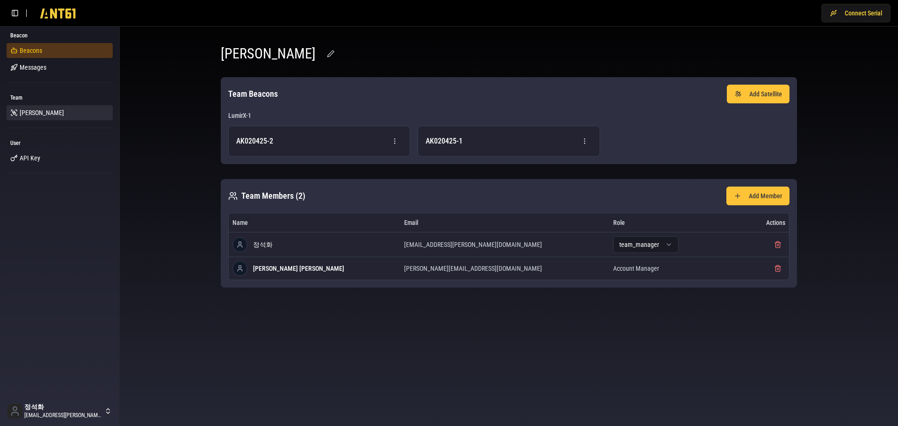
click at [30, 48] on span "Beacons" at bounding box center [31, 50] width 22 height 9
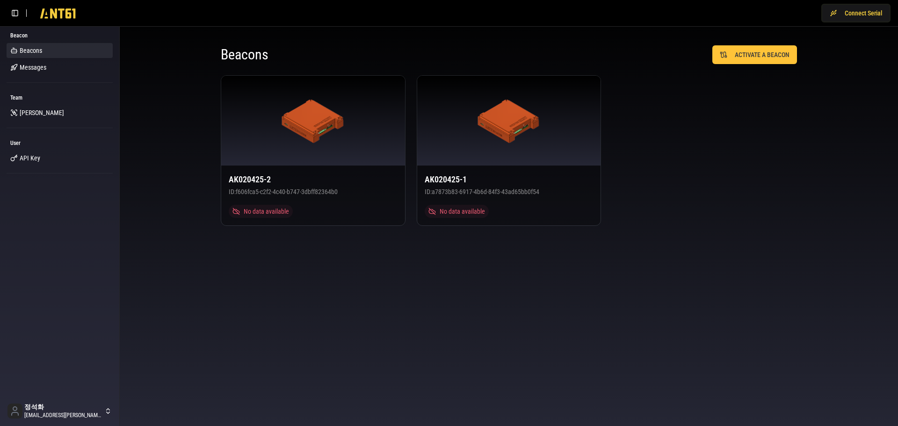
click at [308, 249] on body "Connect Serial Beacon Beacons Messages Team Lumir User API Key 정석화 jung.suckhwa…" at bounding box center [449, 213] width 898 height 426
click at [457, 187] on div "AK020425-1 ID: a7873b83-6917-4b6d-84f3-43ad65bb0f54 No data available" at bounding box center [509, 196] width 184 height 60
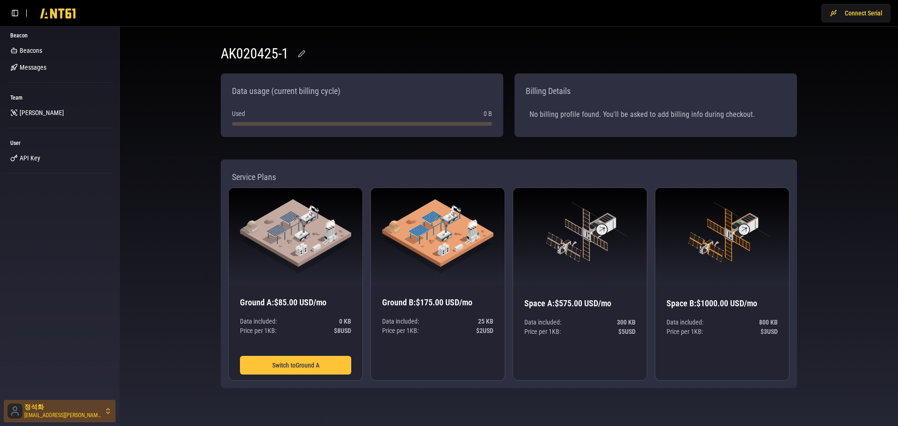
click at [85, 418] on html "Connect Serial Beacon Beacons Messages Team Lumir User API Key 정석화 jung.suckhwa…" at bounding box center [449, 213] width 898 height 426
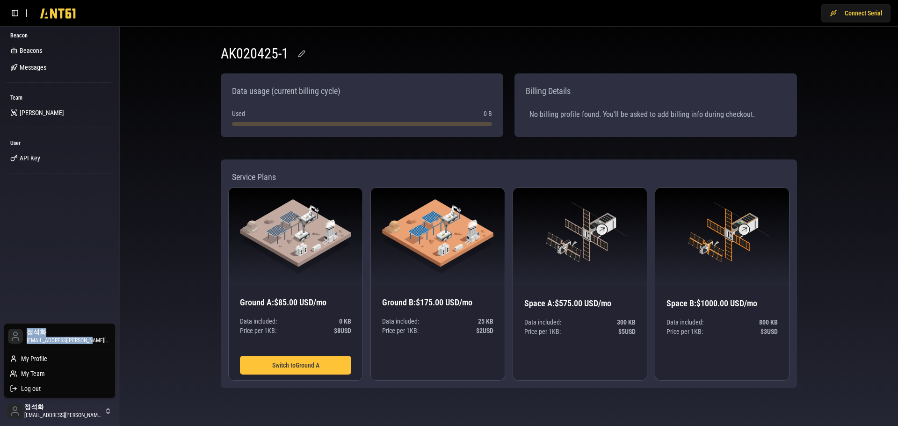
drag, startPoint x: 83, startPoint y: 341, endPoint x: 19, endPoint y: 338, distance: 64.1
click at [19, 338] on div "정석화 jung.suckhwa@lumir.space" at bounding box center [59, 337] width 107 height 22
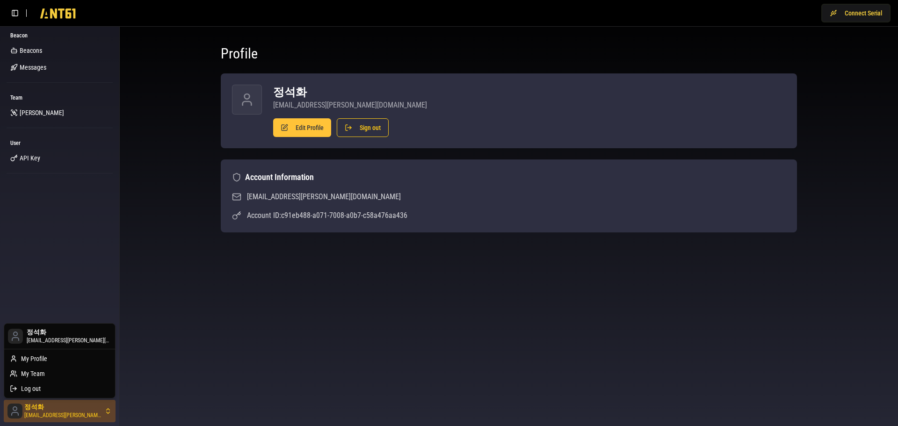
click at [75, 417] on html "Connect Serial Beacon Beacons Messages Team Lumir User API Key 정석화 jung.suckhwa…" at bounding box center [449, 213] width 898 height 426
click at [231, 387] on html "Connect Serial Beacon Beacons Messages Team Lumir User API Key 정석화 jung.suckhwa…" at bounding box center [449, 213] width 898 height 426
click at [102, 413] on html "Connect Serial Beacon Beacons Messages Team Lumir User API Key 정석화 jung.suckhwa…" at bounding box center [449, 213] width 898 height 426
click at [55, 388] on div "Log out" at bounding box center [59, 388] width 107 height 15
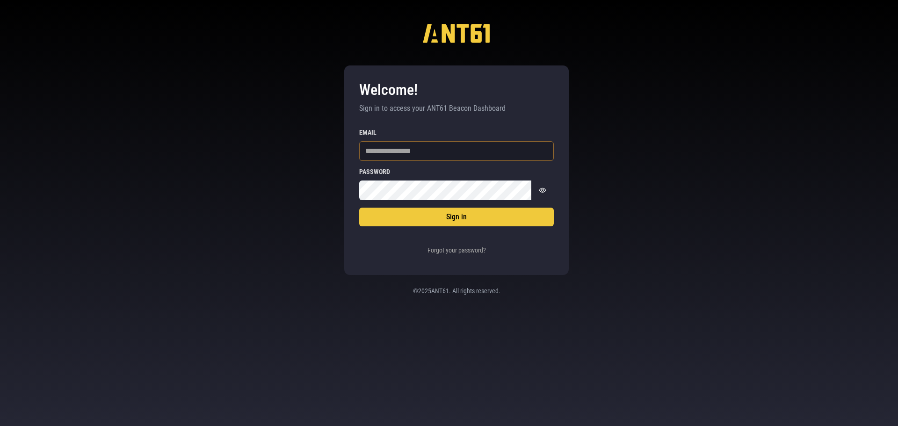
click at [390, 151] on input "Email" at bounding box center [456, 151] width 195 height 20
type input "**********"
drag, startPoint x: 470, startPoint y: 156, endPoint x: 297, endPoint y: 151, distance: 173.1
click at [297, 151] on div "**********" at bounding box center [449, 213] width 898 height 426
click at [463, 145] on input "**********" at bounding box center [456, 151] width 195 height 20
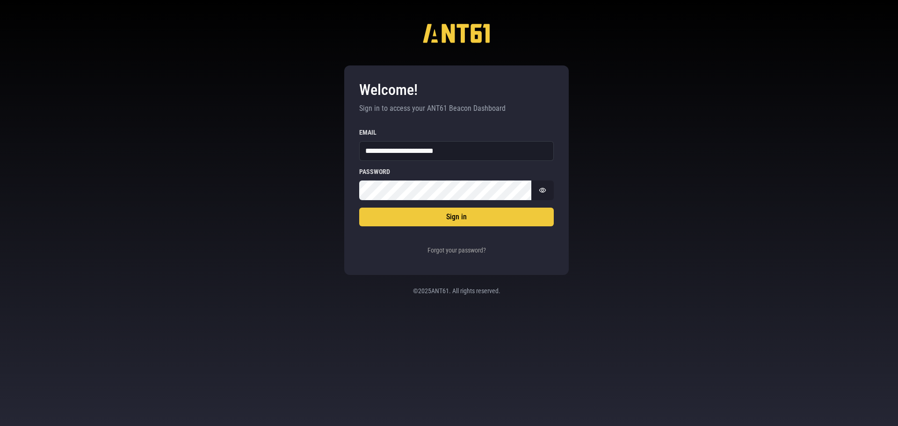
click at [541, 190] on icon "Show password" at bounding box center [542, 190] width 7 height 7
click at [290, 187] on div "**********" at bounding box center [449, 213] width 898 height 426
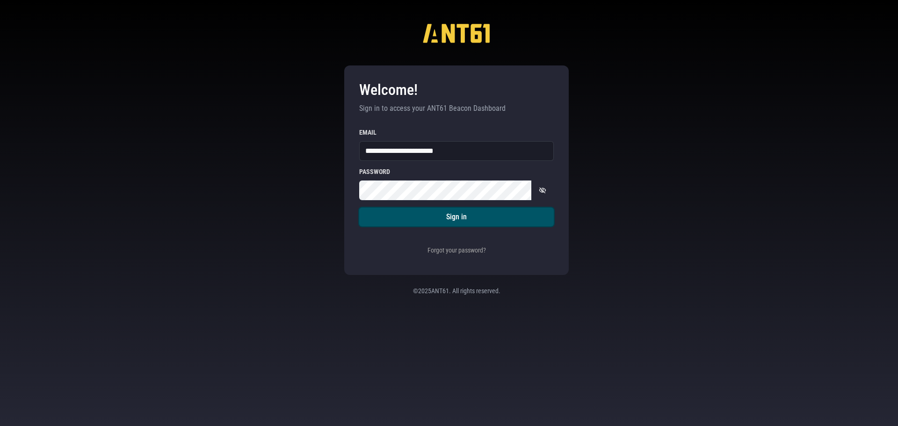
click at [428, 224] on button "Sign in" at bounding box center [456, 217] width 195 height 19
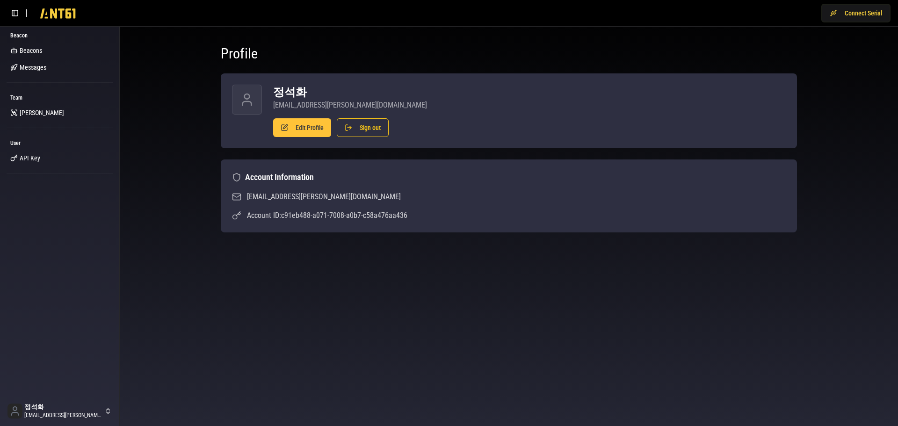
click at [426, 238] on div "Profile 정석화 jung.suckhwa@lumir.space Edit Profile Sign out Account Information …" at bounding box center [509, 139] width 599 height 210
click at [44, 49] on link "Beacons" at bounding box center [60, 50] width 106 height 15
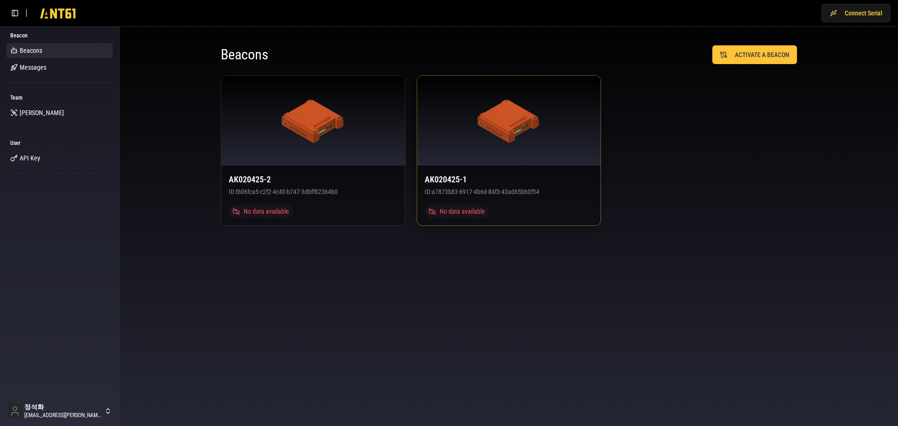
click at [543, 135] on div at bounding box center [509, 121] width 184 height 90
